Goal: Task Accomplishment & Management: Manage account settings

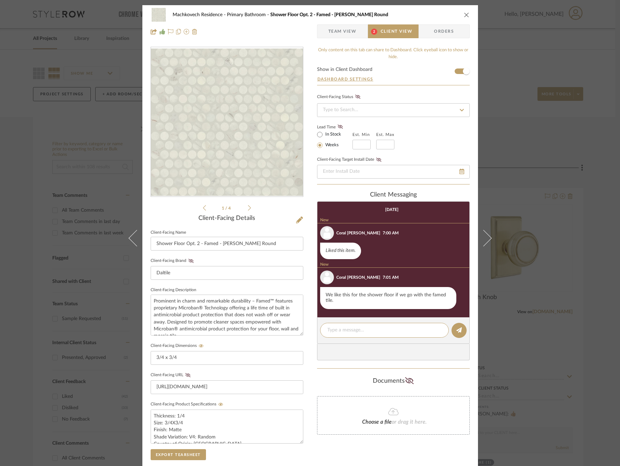
click at [339, 36] on span "Team View" at bounding box center [343, 31] width 28 height 14
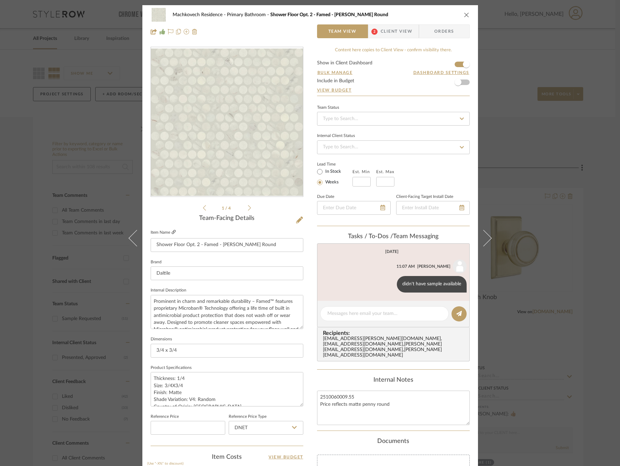
click at [172, 232] on icon at bounding box center [174, 232] width 4 height 4
click at [545, 128] on div "Machkovech Residence Primary Bathroom Shower Floor Opt. 2 - Famed - Penny Round…" at bounding box center [310, 233] width 620 height 466
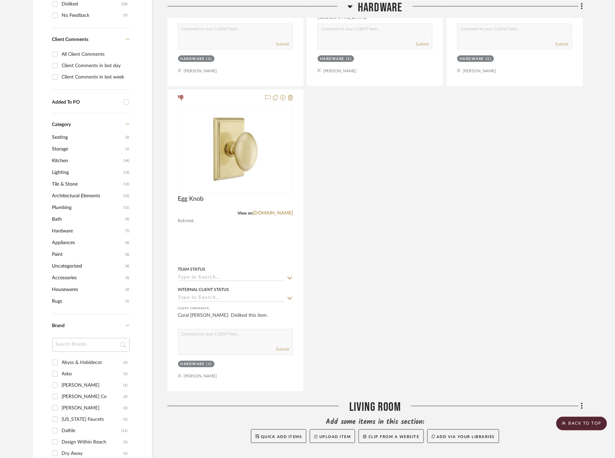
scroll to position [387, 0]
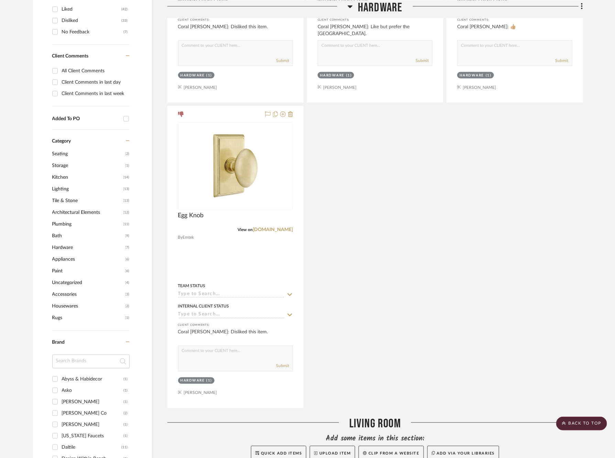
click at [64, 198] on span "Tile & Stone" at bounding box center [86, 201] width 69 height 12
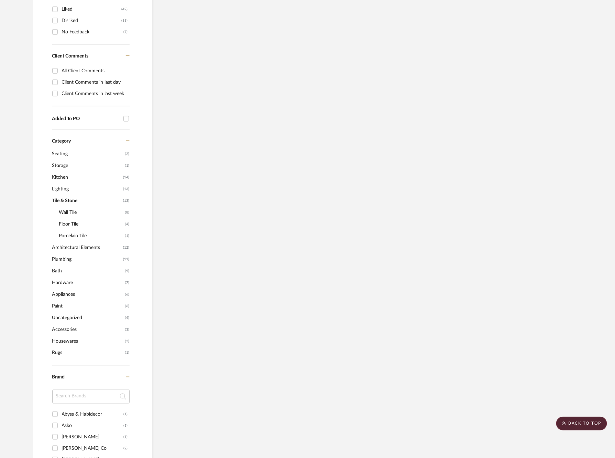
scroll to position [348, 0]
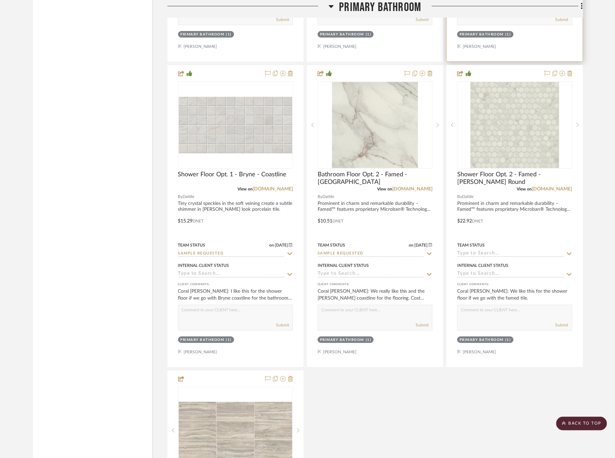
scroll to position [1087, 1]
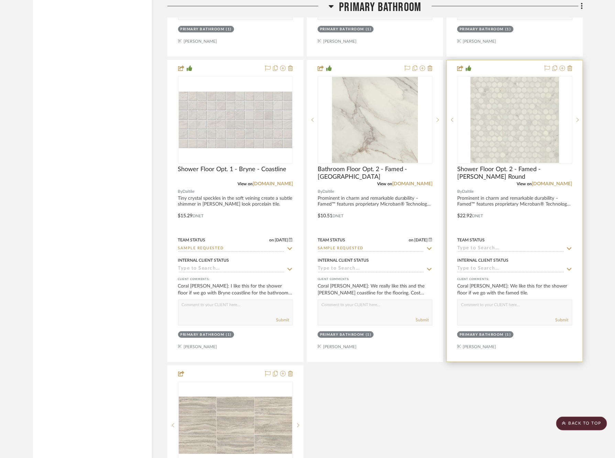
click at [567, 246] on icon at bounding box center [570, 249] width 6 height 6
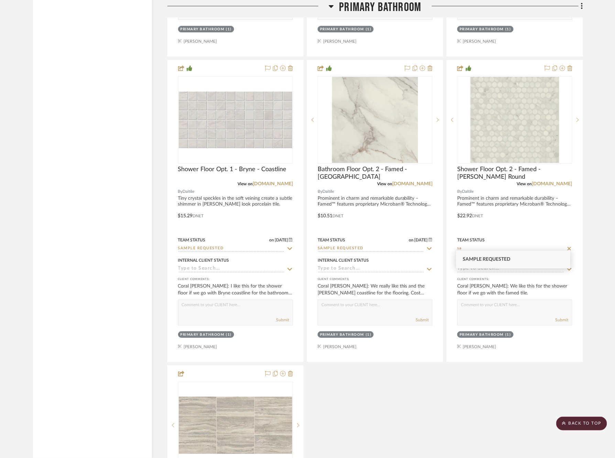
type input "sa"
click at [516, 259] on div "Sample Requested" at bounding box center [513, 259] width 115 height 18
type input "[DATE]"
type input "Sample Requested"
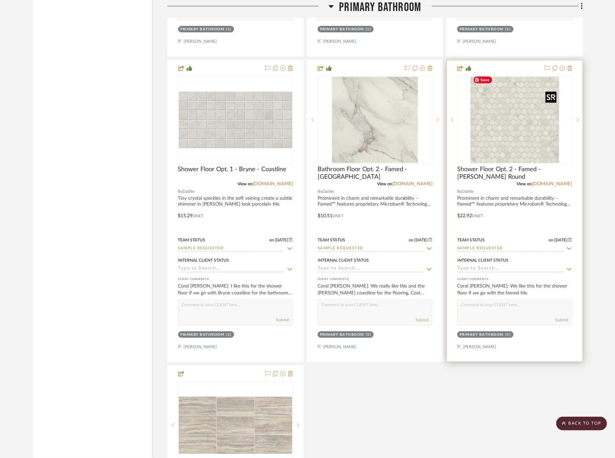
click at [517, 132] on img "0" at bounding box center [515, 120] width 89 height 86
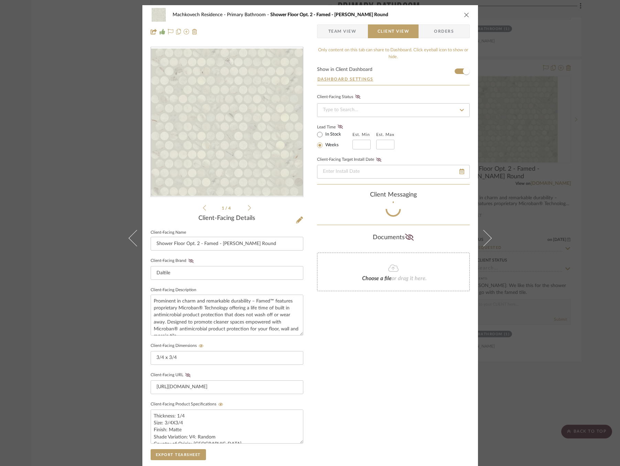
scroll to position [16, 0]
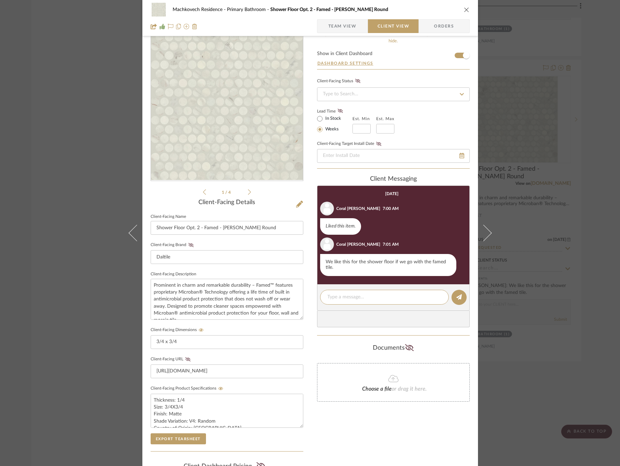
click at [341, 30] on span "Team View" at bounding box center [343, 26] width 28 height 14
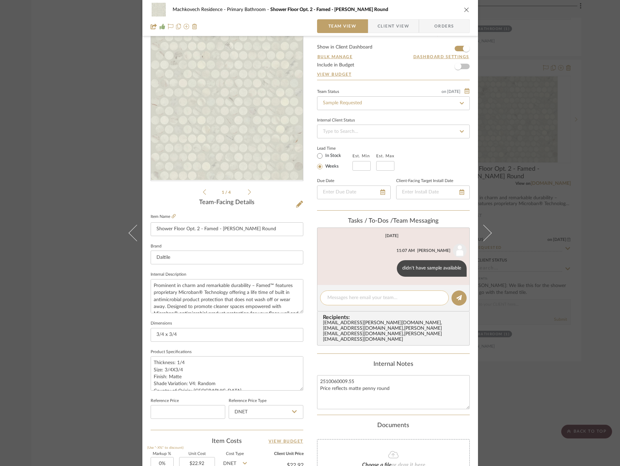
click at [384, 296] on textarea at bounding box center [384, 297] width 114 height 7
type textarea "ordered today"
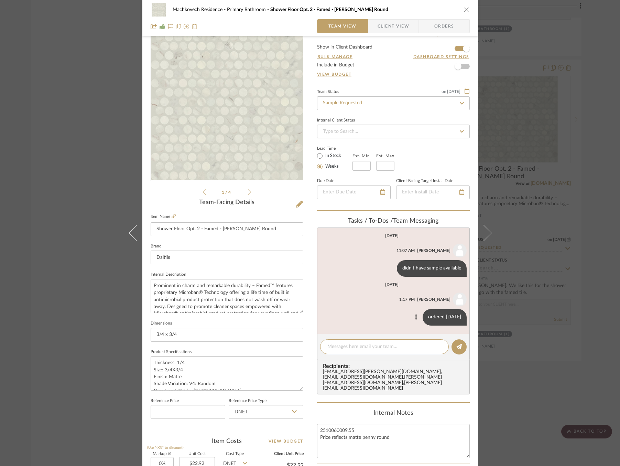
click at [415, 315] on button at bounding box center [416, 317] width 8 height 8
click at [390, 303] on button "Edit Message" at bounding box center [388, 308] width 47 height 17
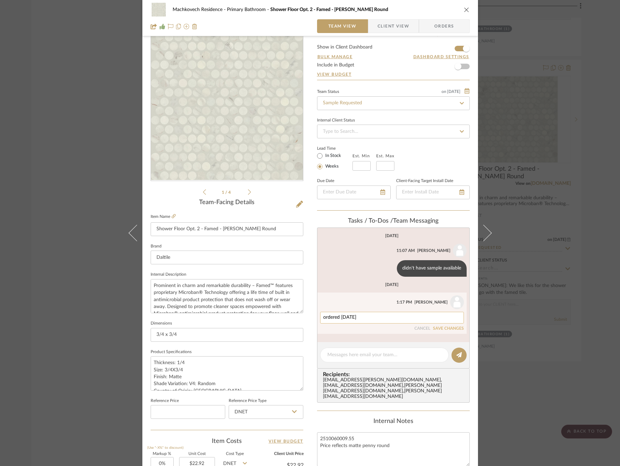
click at [323, 317] on textarea "ordered today" at bounding box center [392, 318] width 138 height 6
type textarea "sample ordered today"
click at [448, 326] on button "SAVE CHANGES" at bounding box center [448, 328] width 31 height 5
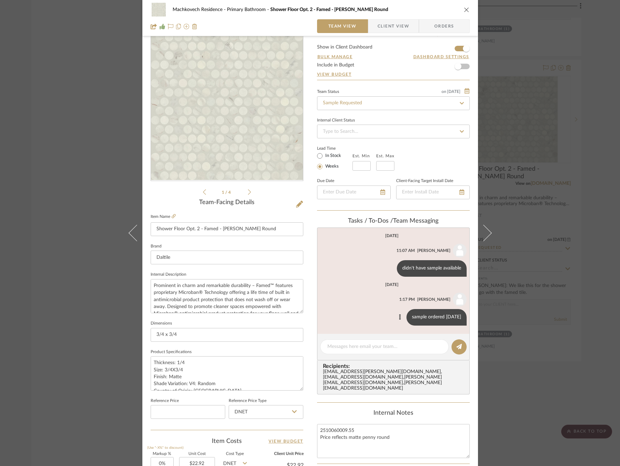
click at [554, 270] on div "Machkovech Residence Primary Bathroom Shower Floor Opt. 2 - Famed - Penny Round…" at bounding box center [310, 233] width 620 height 466
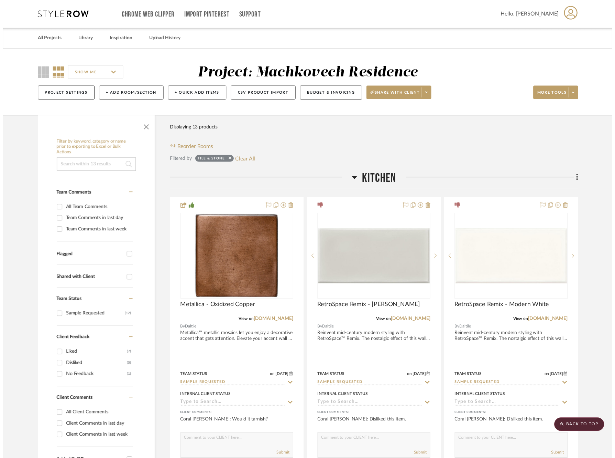
scroll to position [1087, 1]
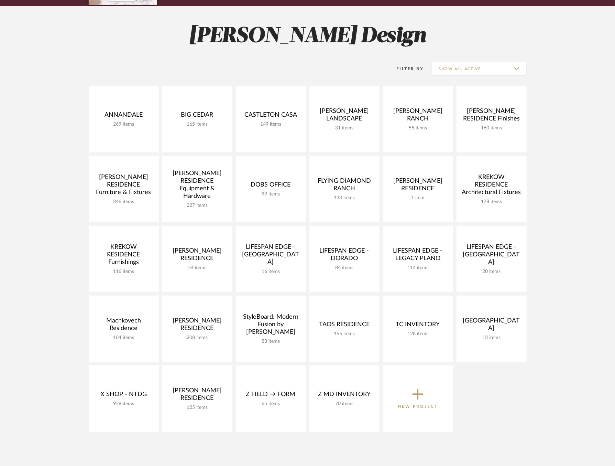
scroll to position [85, 0]
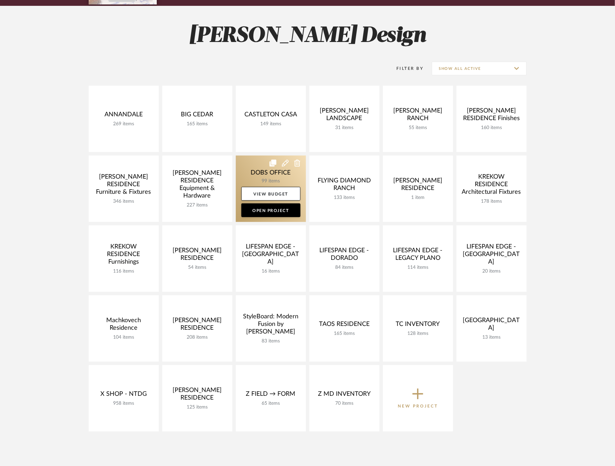
click at [259, 168] on link at bounding box center [271, 188] width 70 height 66
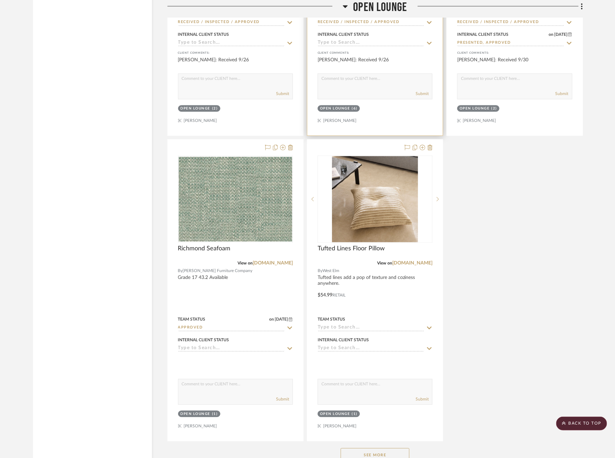
scroll to position [4328, 0]
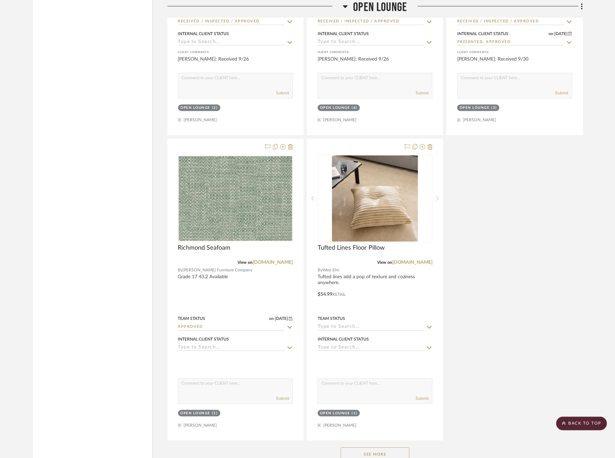
click at [378, 447] on button "See More" at bounding box center [375, 454] width 69 height 14
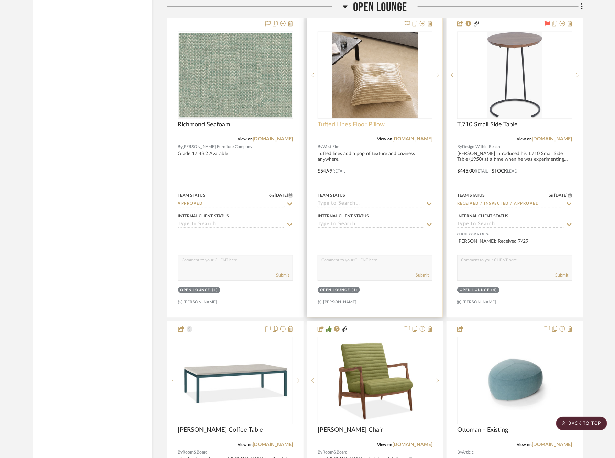
scroll to position [4638, 0]
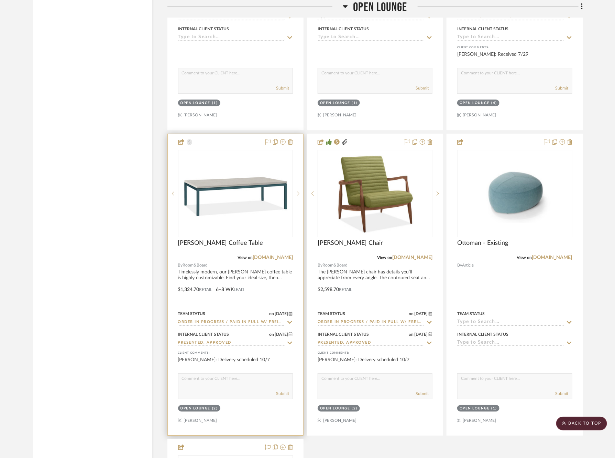
click at [290, 319] on icon at bounding box center [290, 322] width 6 height 6
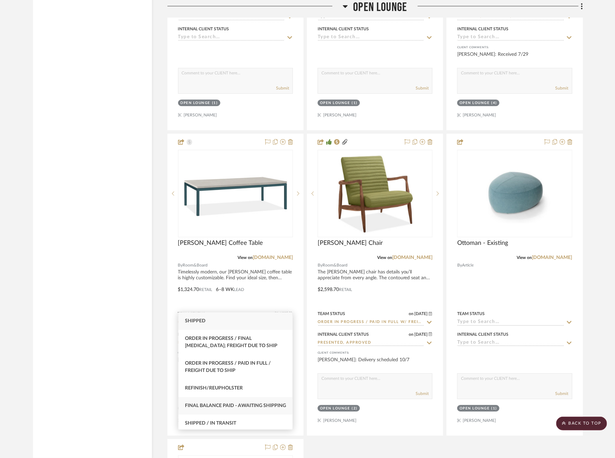
scroll to position [27, 0]
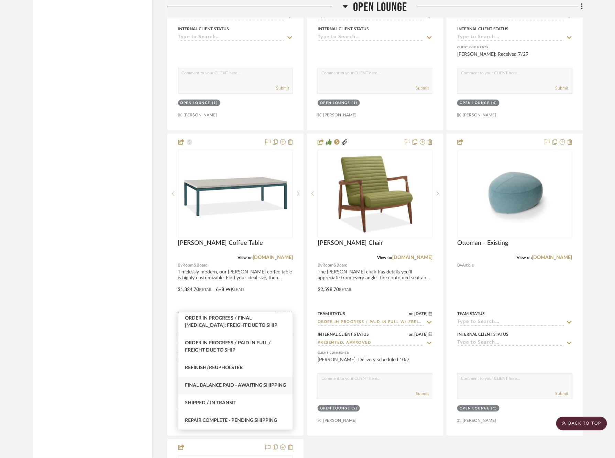
type input "sh"
click at [249, 403] on div "Shipped / In Transit" at bounding box center [236, 403] width 115 height 18
type input "[DATE]"
type input "Shipped / In Transit"
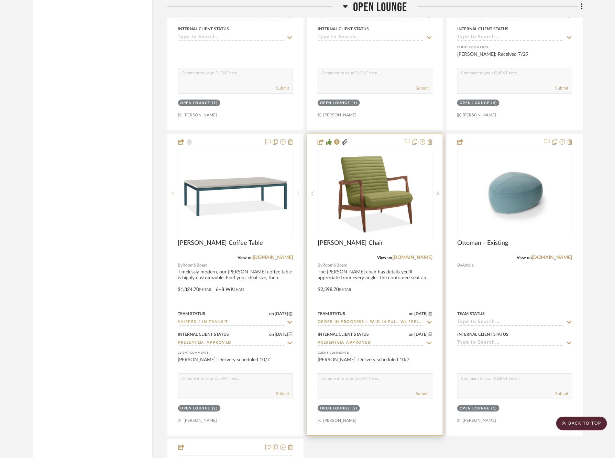
click at [430, 321] on icon at bounding box center [429, 322] width 5 height 3
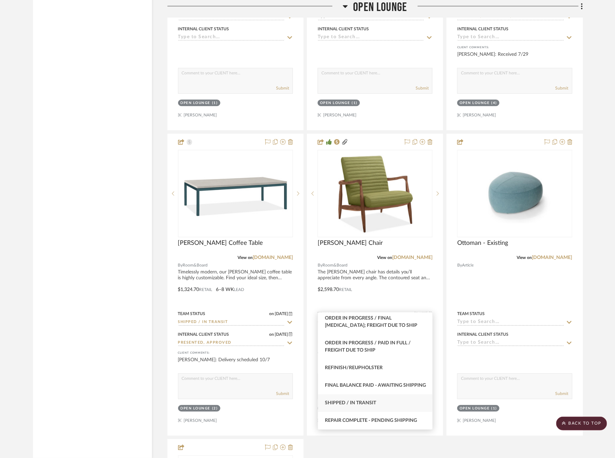
type input "sh"
click at [384, 403] on div "Shipped / In Transit" at bounding box center [375, 403] width 115 height 18
type input "[DATE]"
type input "Shipped / In Transit"
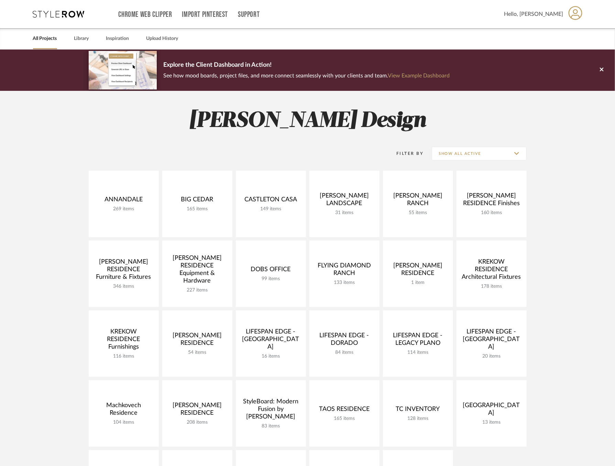
scroll to position [129, 0]
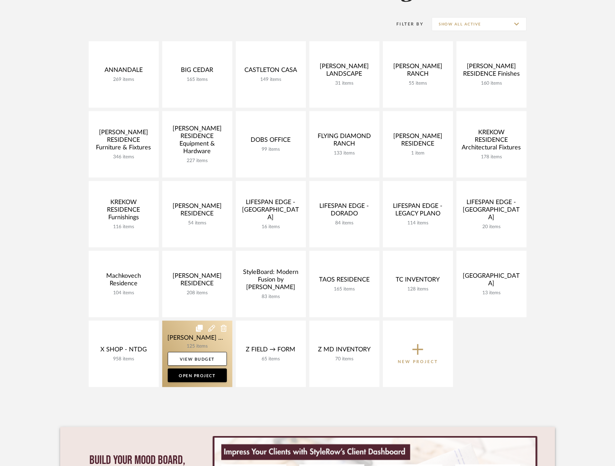
click at [185, 335] on link at bounding box center [197, 354] width 70 height 66
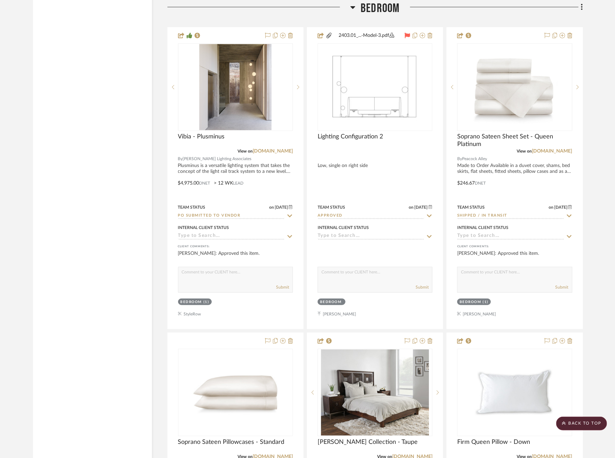
scroll to position [3729, 0]
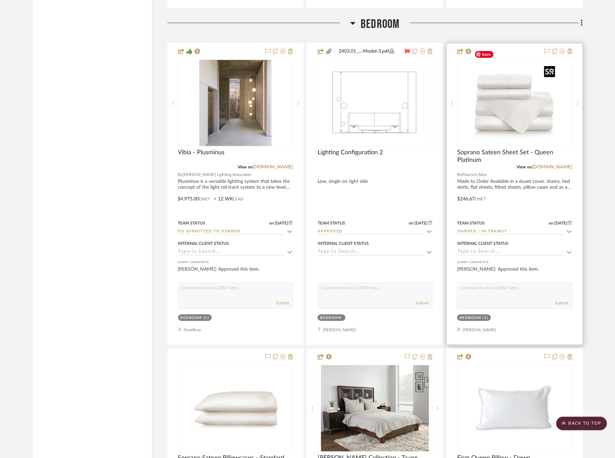
click at [0, 0] on img at bounding box center [0, 0] width 0 height 0
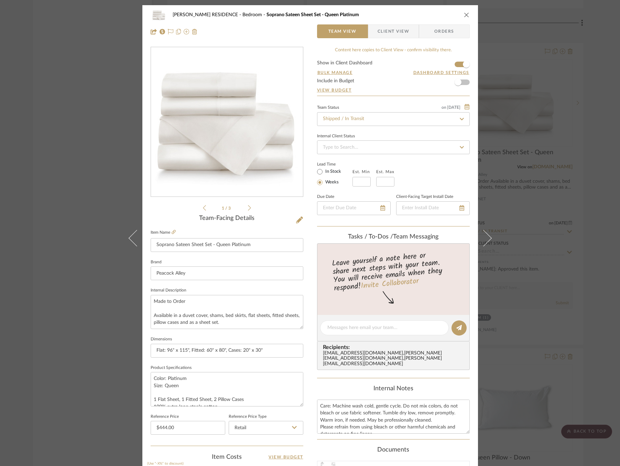
scroll to position [180, 0]
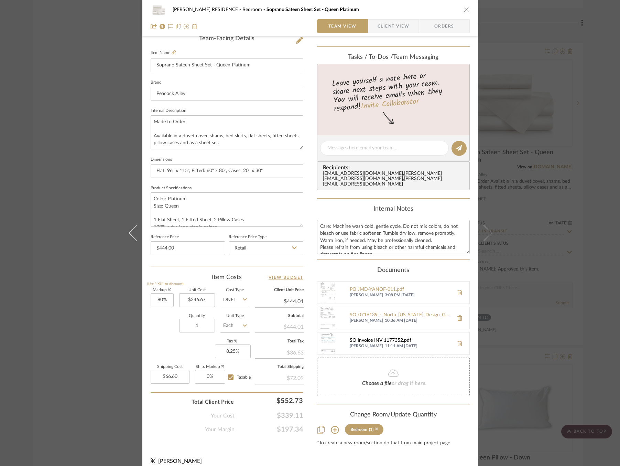
click at [379, 338] on div "SO Invoice INV 1177352.pdf" at bounding box center [400, 341] width 100 height 6
click at [539, 181] on div "YANOFSKY RESIDENCE Bedroom Soprano Sateen Sheet Set - Queen Platinum Team View …" at bounding box center [310, 233] width 620 height 466
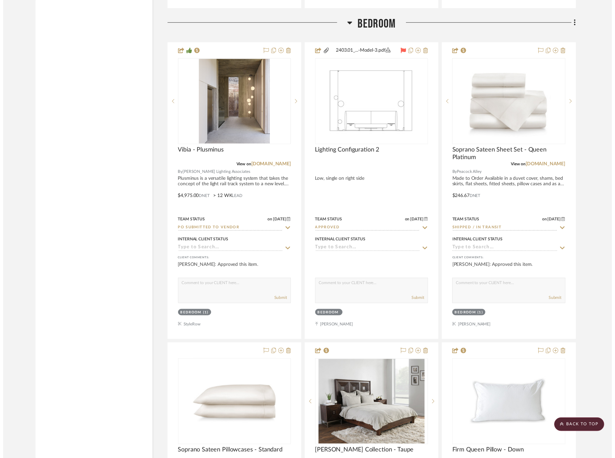
scroll to position [3729, 0]
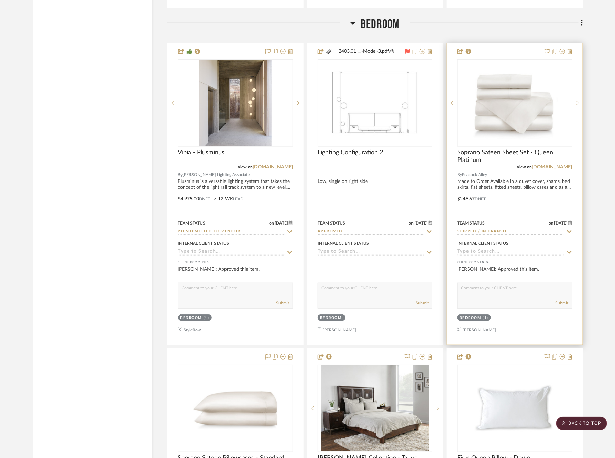
click at [570, 229] on icon at bounding box center [570, 232] width 6 height 6
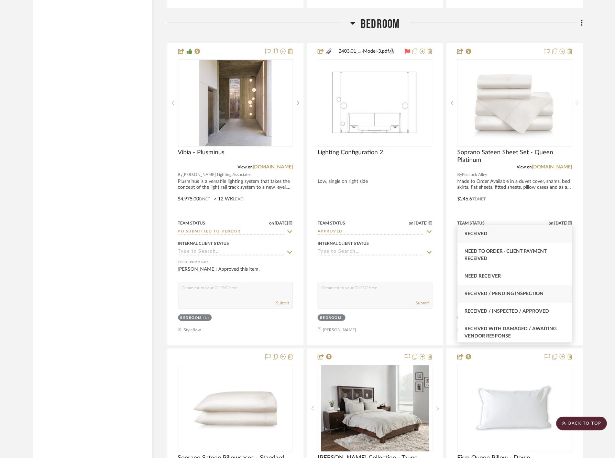
click at [526, 290] on div "Received / Pending Inspection" at bounding box center [515, 294] width 115 height 18
type input "Received / Pending Inspection"
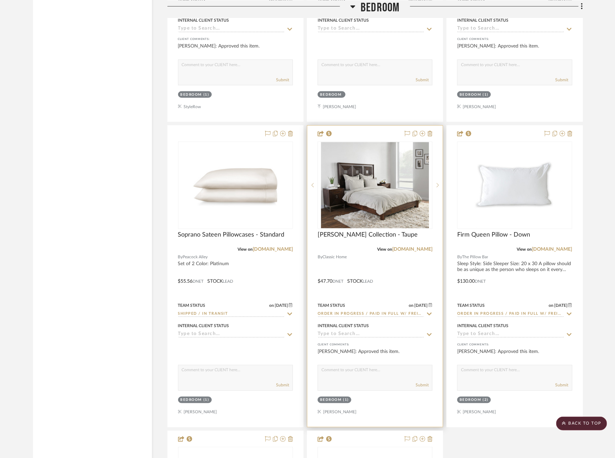
scroll to position [3960, 0]
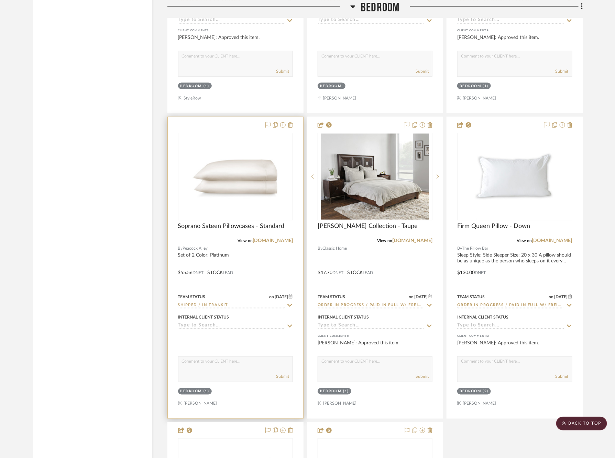
click at [289, 302] on icon at bounding box center [290, 305] width 6 height 6
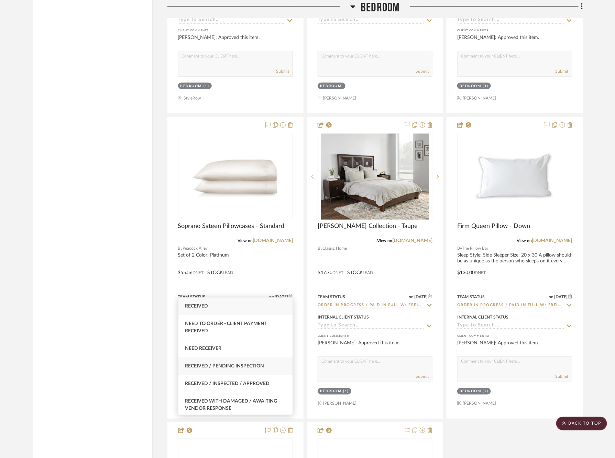
click at [245, 366] on span "Received / Pending Inspection" at bounding box center [224, 365] width 79 height 5
type input "Received / Pending Inspection"
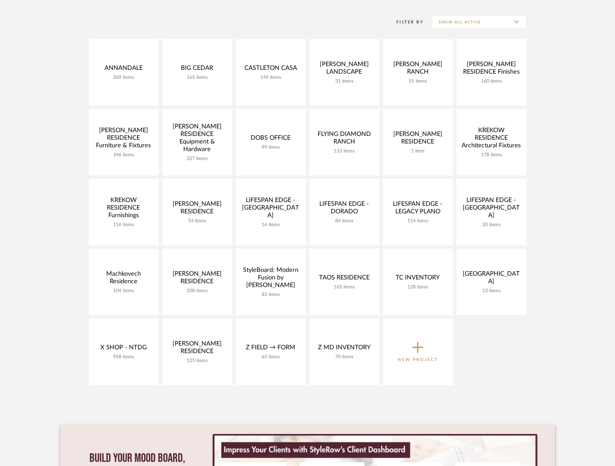
scroll to position [132, 0]
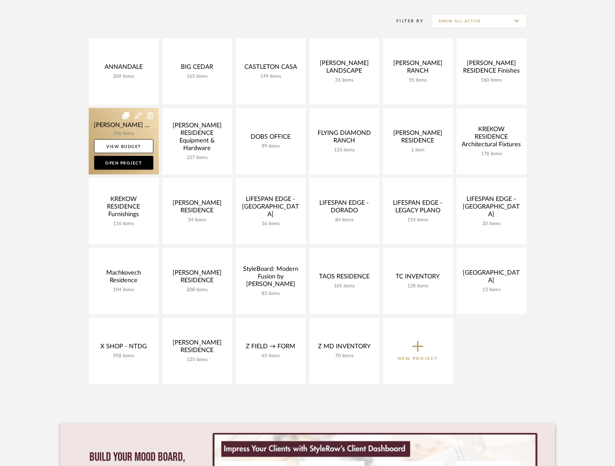
click at [110, 124] on link at bounding box center [124, 141] width 70 height 66
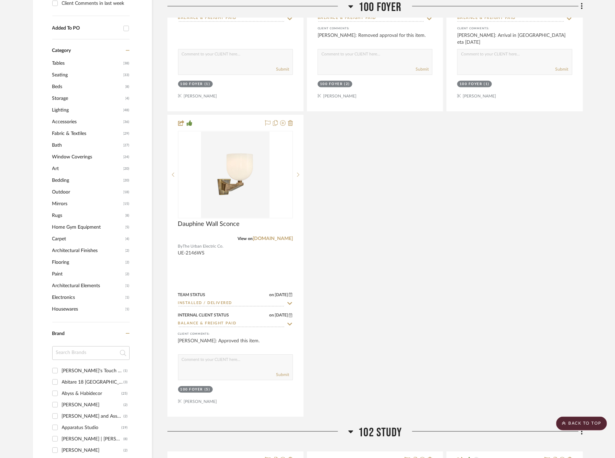
scroll to position [735, 0]
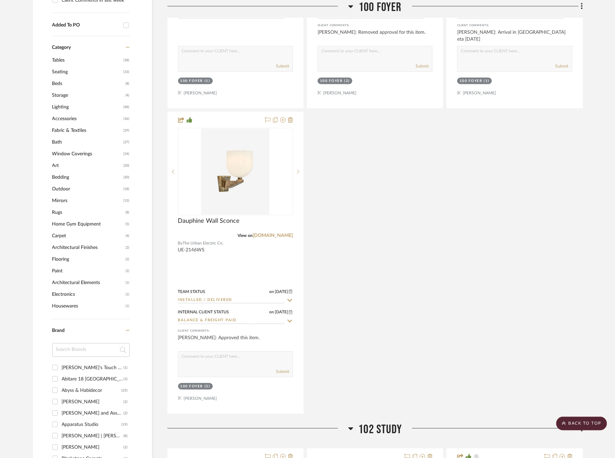
click at [56, 162] on span "Art" at bounding box center [86, 166] width 69 height 12
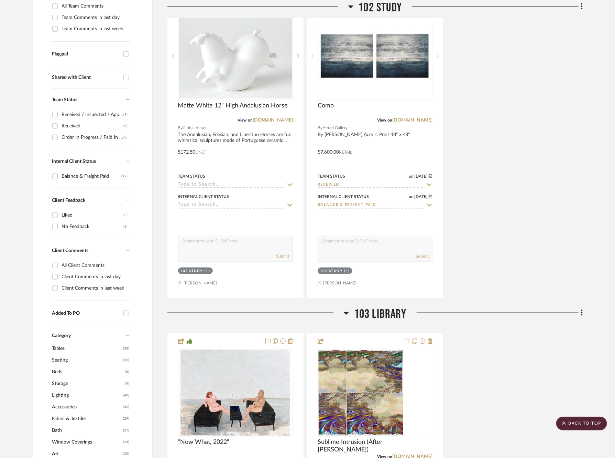
scroll to position [206, 0]
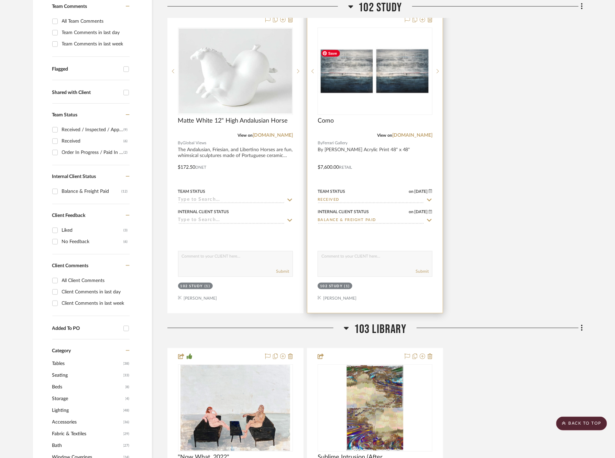
click at [0, 0] on img at bounding box center [0, 0] width 0 height 0
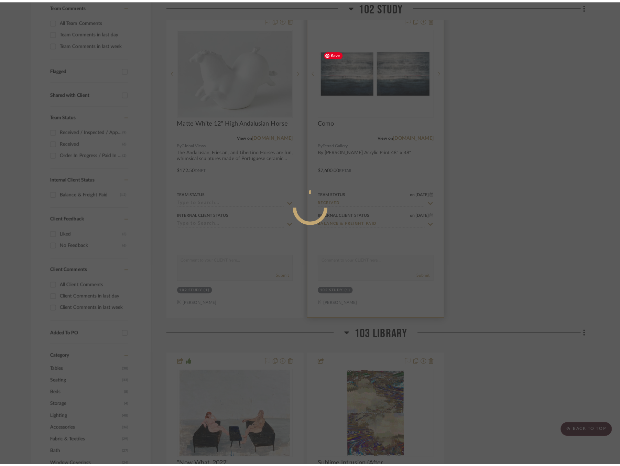
scroll to position [0, 0]
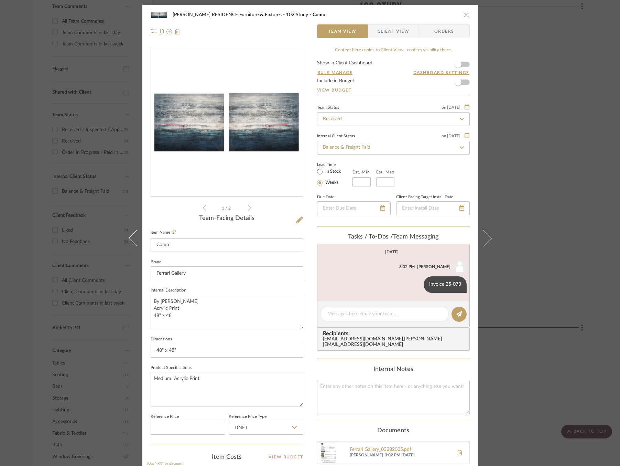
click at [184, 126] on img "0" at bounding box center [227, 122] width 152 height 65
